Goal: Task Accomplishment & Management: Use online tool/utility

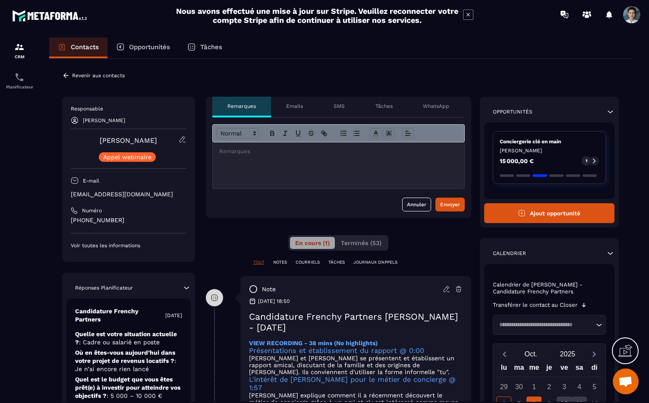
click at [530, 211] on button "Ajout opportunité" at bounding box center [549, 213] width 131 height 20
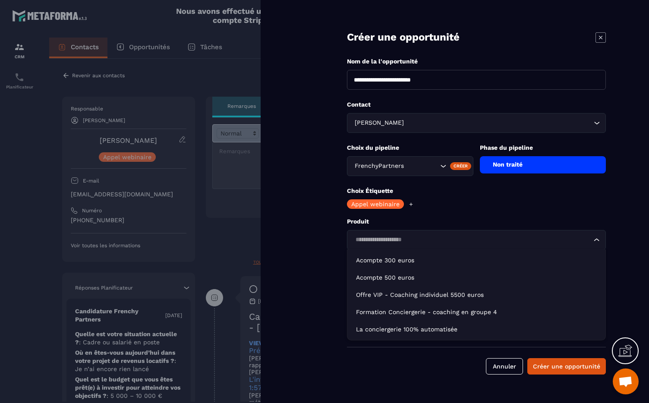
click at [429, 239] on input "Search for option" at bounding box center [471, 239] width 239 height 9
click at [445, 219] on p "Produit" at bounding box center [476, 221] width 259 height 8
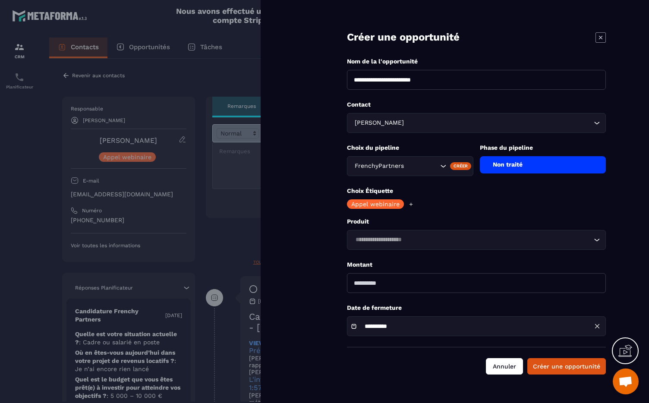
click at [505, 365] on button "Annuler" at bounding box center [504, 366] width 37 height 16
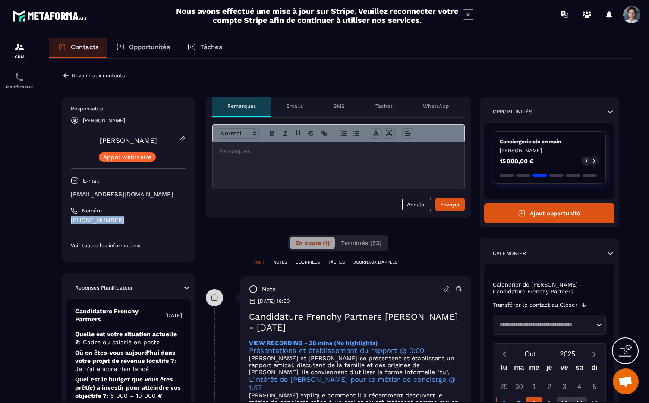
drag, startPoint x: 125, startPoint y: 225, endPoint x: 64, endPoint y: 222, distance: 60.9
click at [64, 222] on div "Responsable Kheira BELLAMINE Carine Bonneau Appel webinaire E-mail michelet_car…" at bounding box center [128, 179] width 133 height 165
copy p "+33 68679 2477"
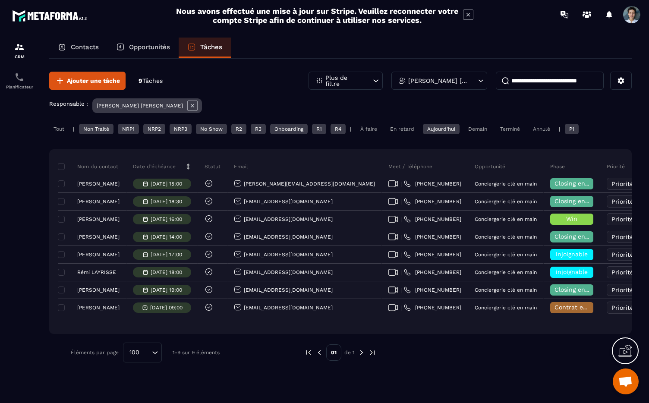
click at [447, 129] on div "Aujourd'hui" at bounding box center [441, 129] width 37 height 10
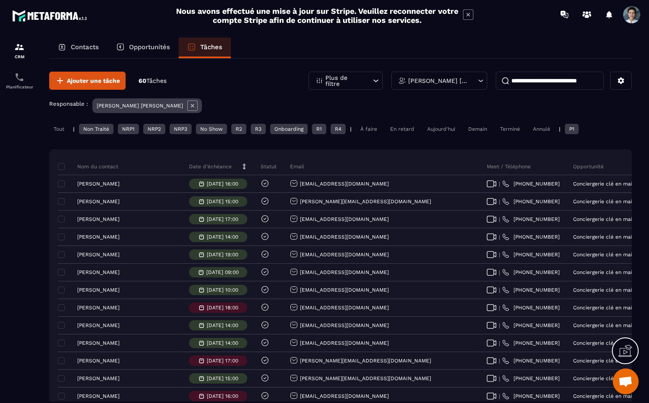
click at [444, 134] on div "Aujourd'hui" at bounding box center [441, 129] width 37 height 10
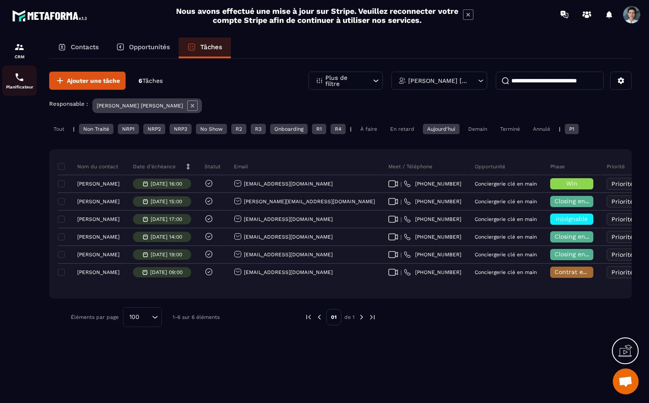
click at [18, 80] on img at bounding box center [19, 77] width 10 height 10
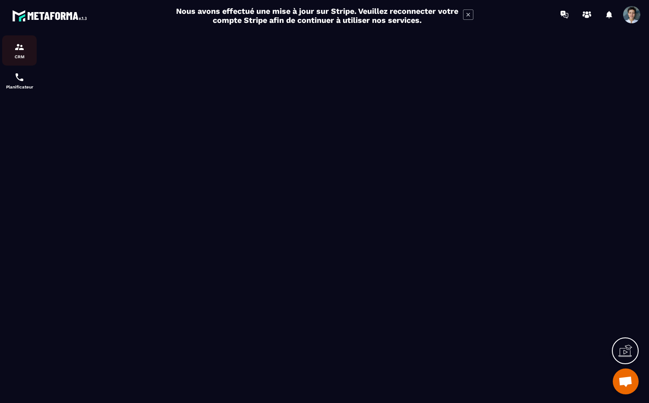
click at [19, 52] on div "CRM" at bounding box center [19, 50] width 35 height 17
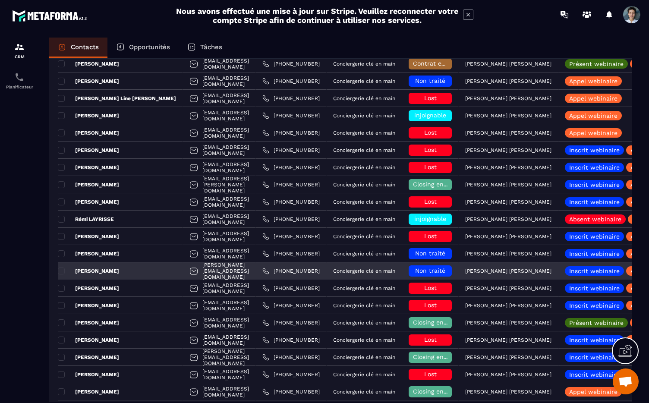
scroll to position [651, 0]
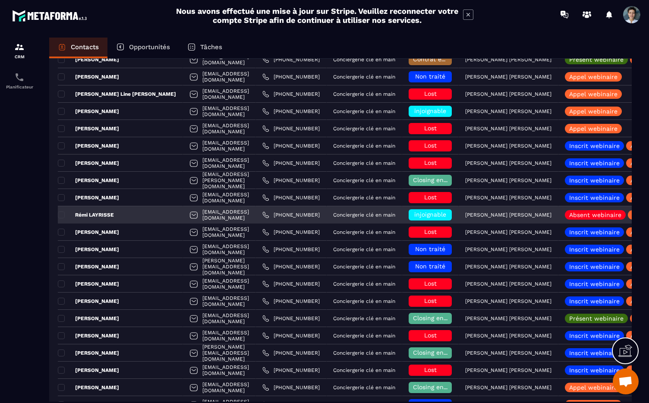
click at [111, 214] on p "Rémi LAYRISSE" at bounding box center [86, 214] width 56 height 7
